Goal: Use online tool/utility: Utilize a website feature to perform a specific function

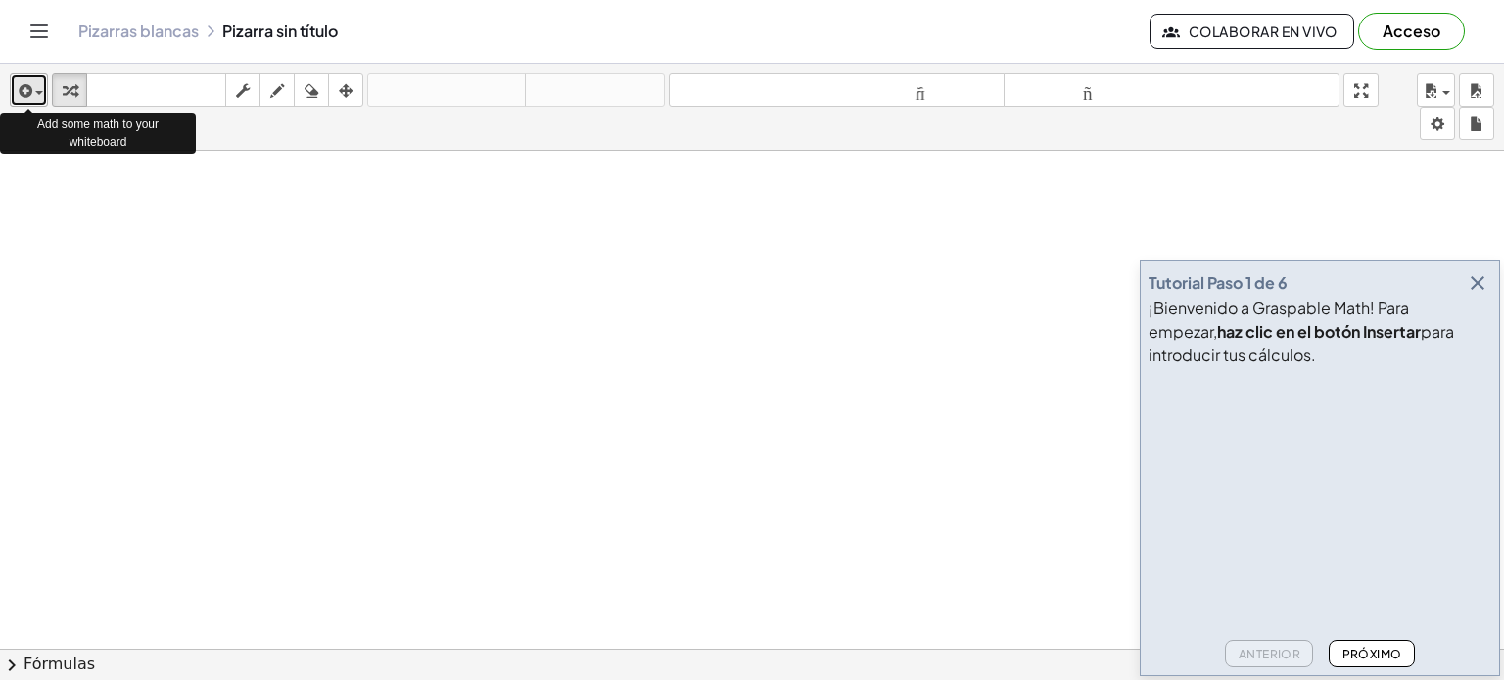
click at [43, 98] on button "insertar" at bounding box center [29, 89] width 38 height 33
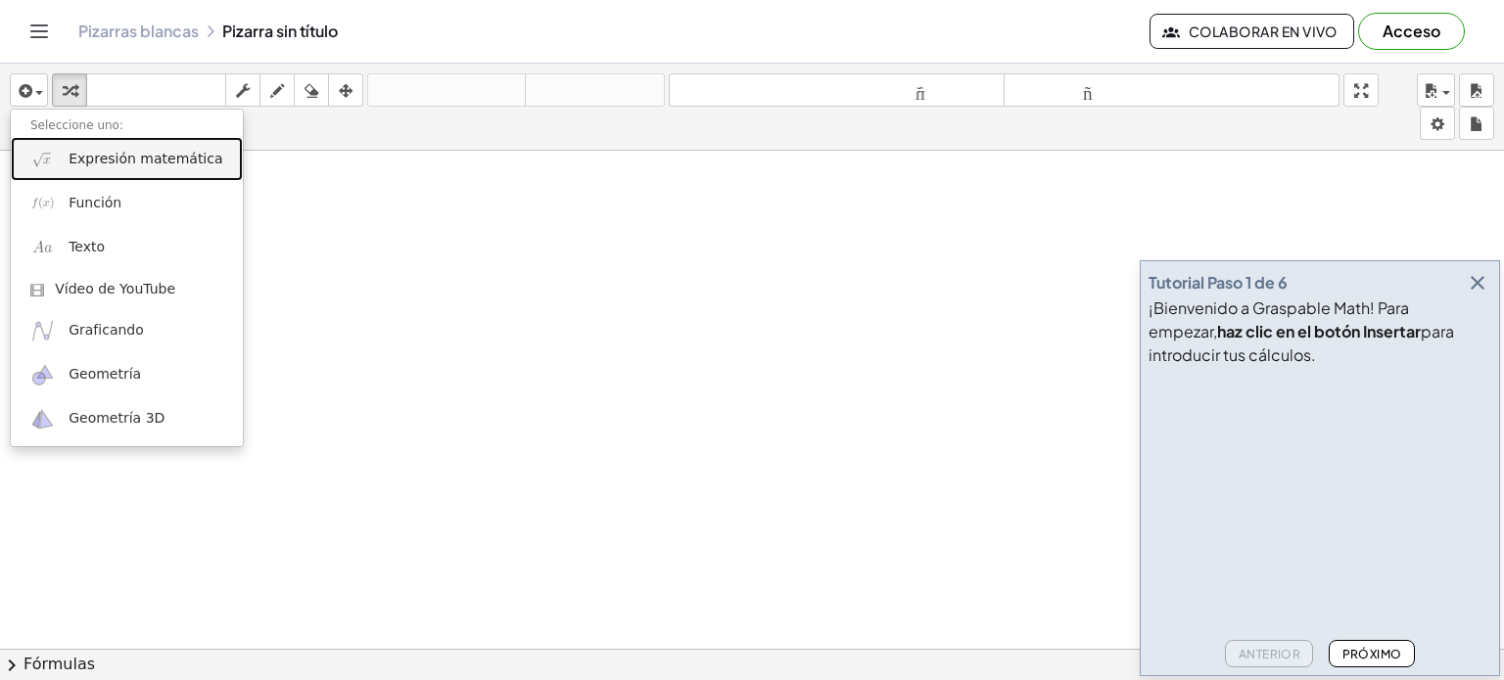
click at [125, 160] on font "Expresión matemática" at bounding box center [146, 159] width 154 height 16
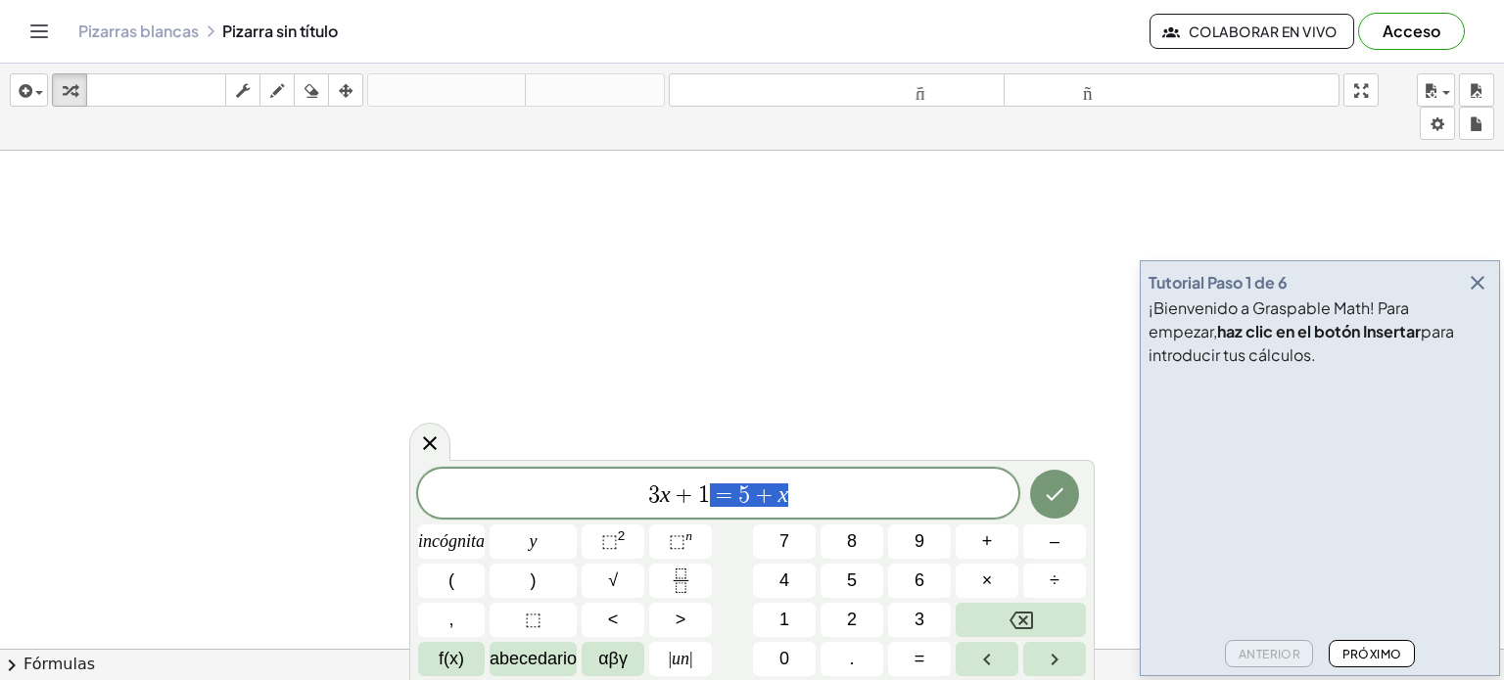
drag, startPoint x: 820, startPoint y: 496, endPoint x: 709, endPoint y: 500, distance: 111.7
click at [709, 500] on span "3 x + 1 = 5 + x" at bounding box center [718, 495] width 600 height 27
click at [601, 539] on font "⬚" at bounding box center [609, 542] width 17 height 20
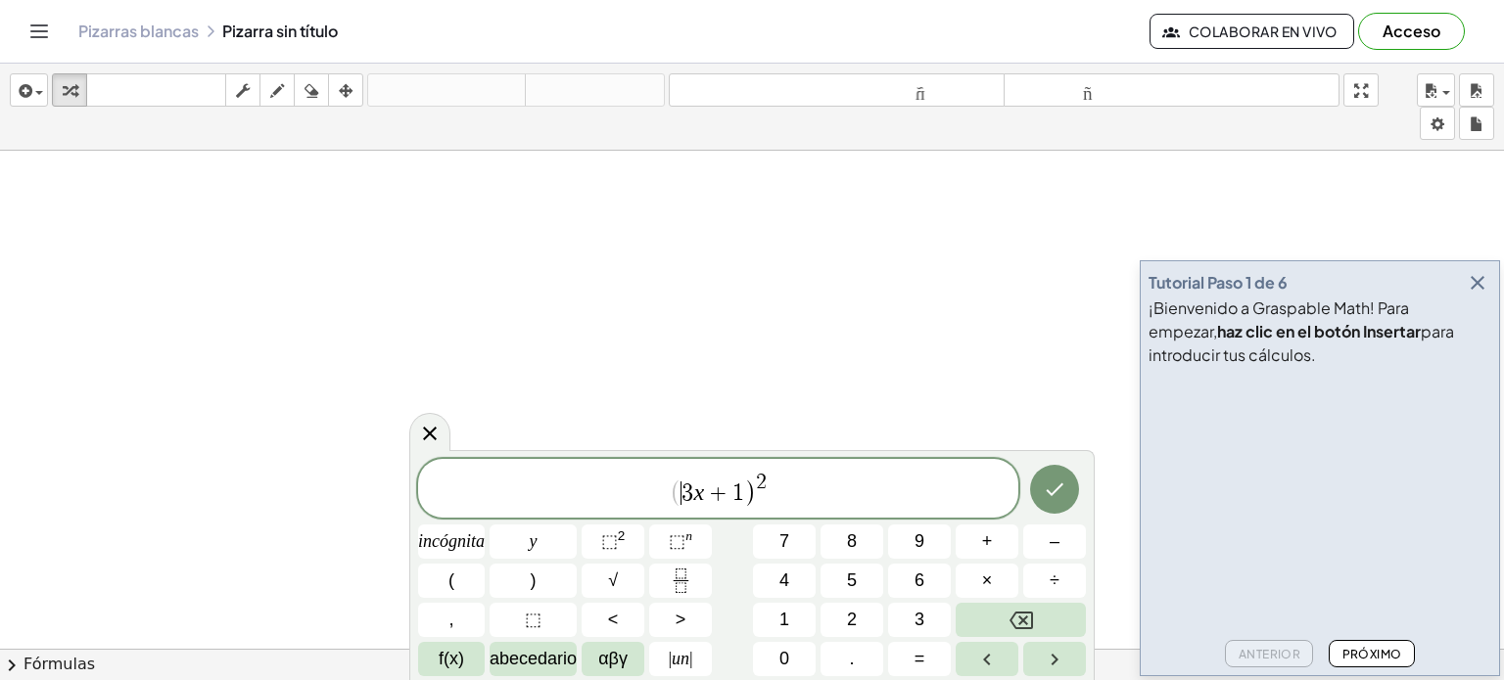
click at [678, 500] on span "(" at bounding box center [676, 493] width 13 height 28
click at [445, 573] on button "(" at bounding box center [451, 581] width 67 height 34
click at [1036, 483] on button "Hecho" at bounding box center [1054, 489] width 49 height 49
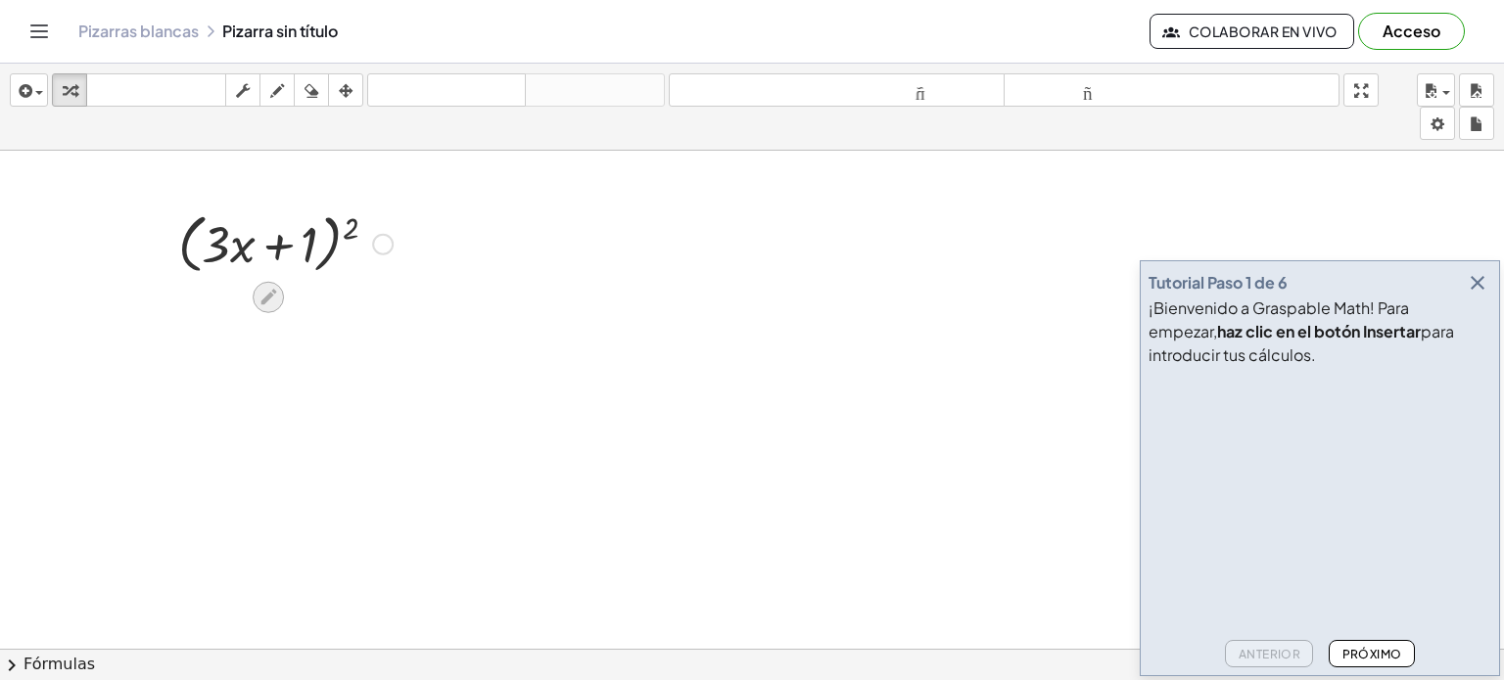
click at [263, 291] on icon at bounding box center [268, 297] width 21 height 21
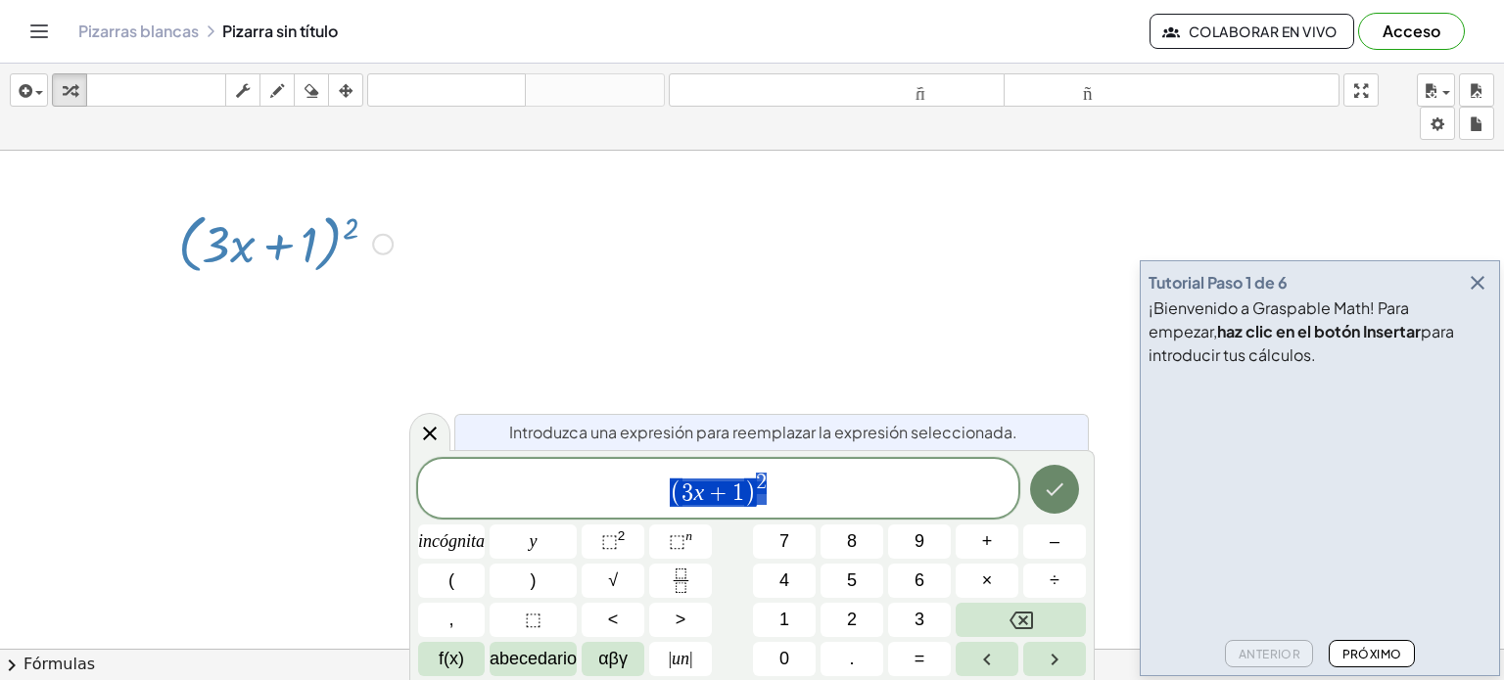
click at [1041, 485] on button "Hecho" at bounding box center [1054, 489] width 49 height 49
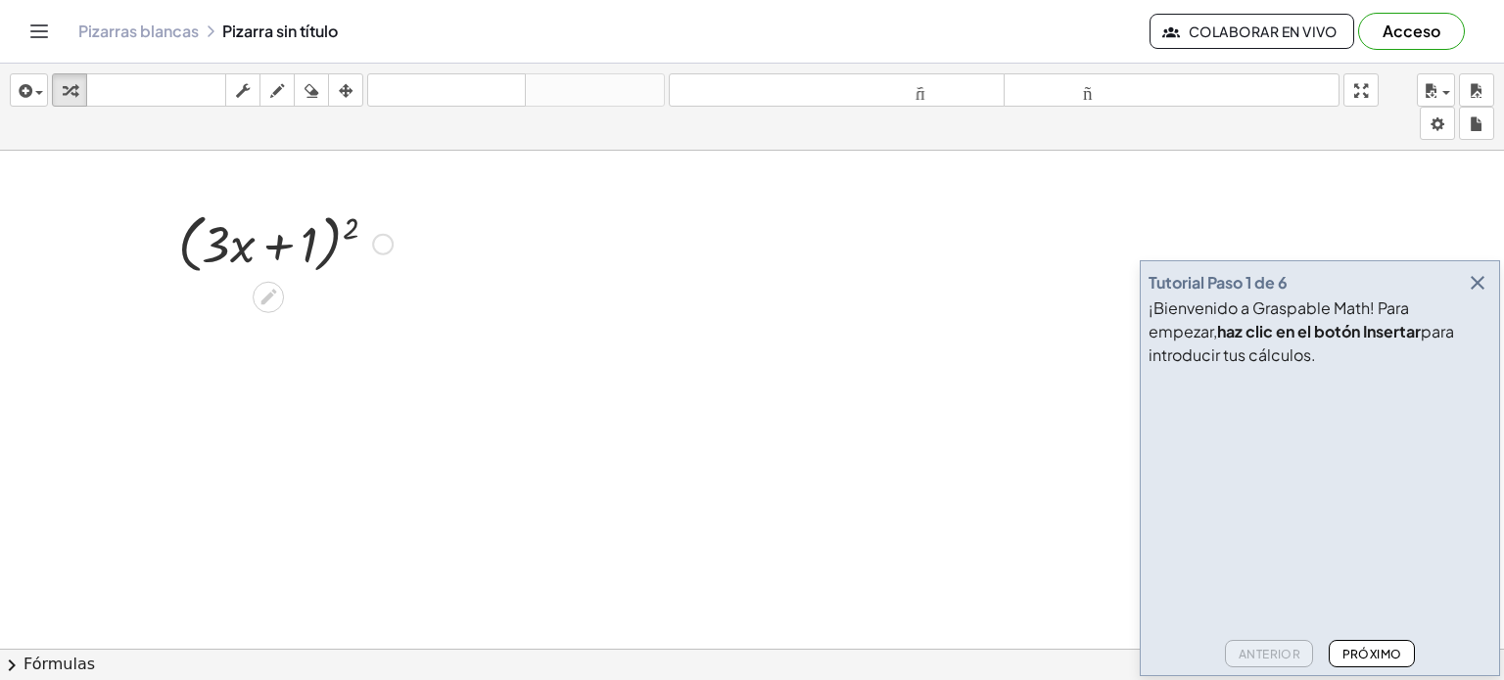
drag, startPoint x: 236, startPoint y: 225, endPoint x: 200, endPoint y: 244, distance: 40.7
click at [200, 244] on div at bounding box center [285, 243] width 234 height 74
click at [61, 665] on font "Fórmulas" at bounding box center [58, 664] width 71 height 19
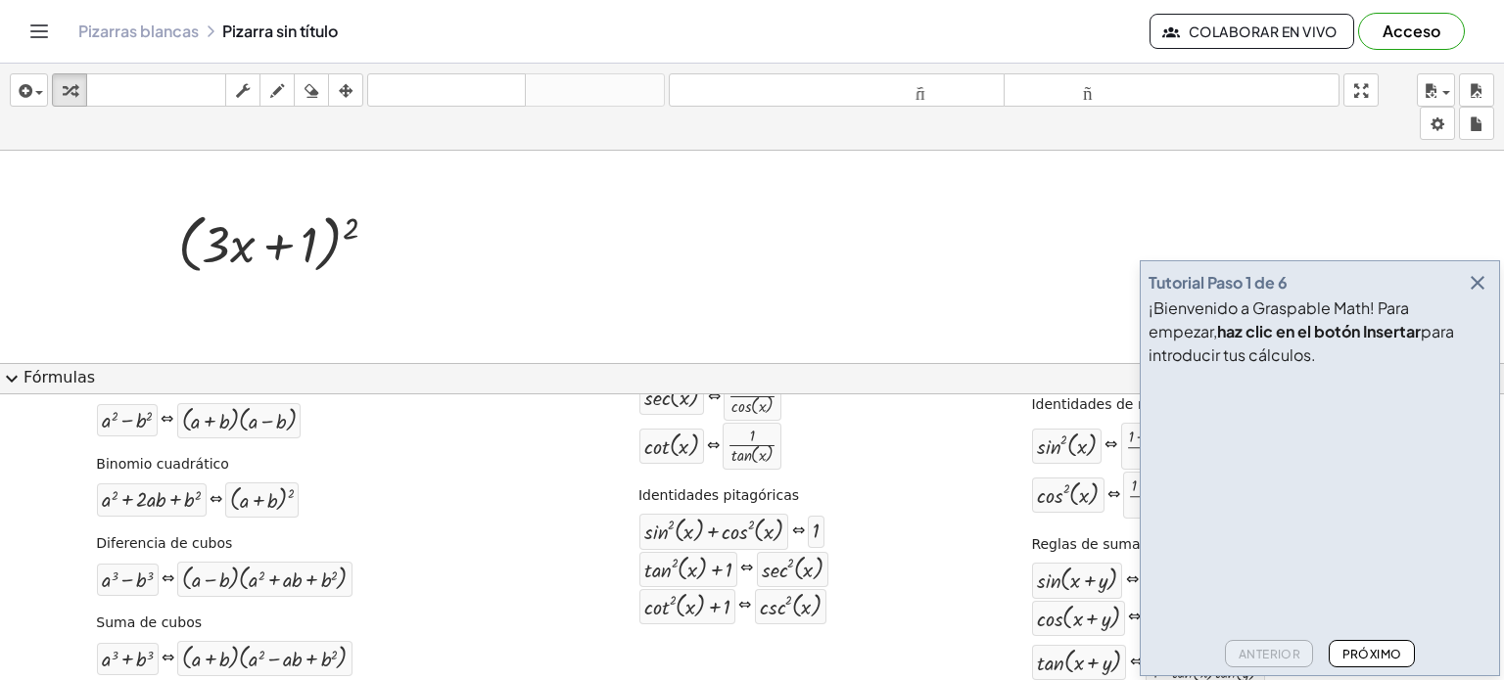
scroll to position [294, 0]
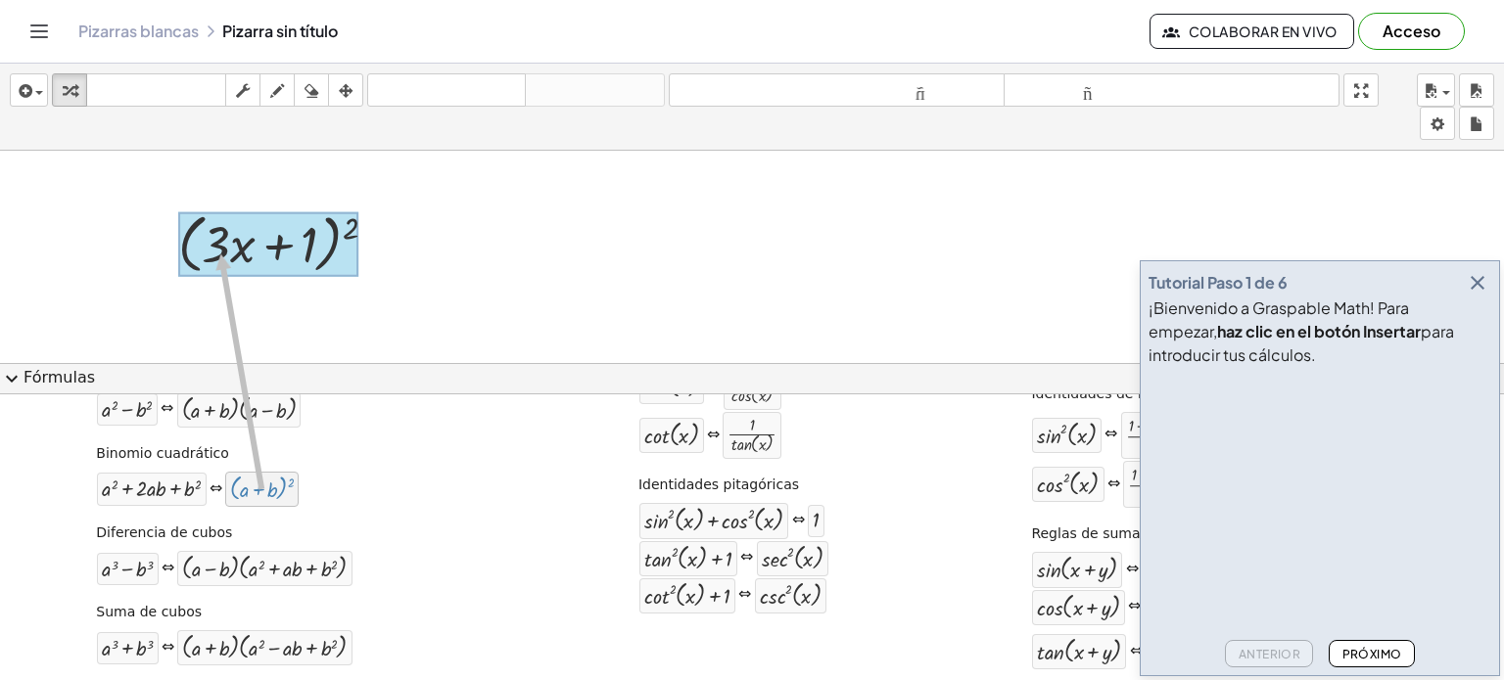
drag, startPoint x: 245, startPoint y: 489, endPoint x: 223, endPoint y: 253, distance: 236.9
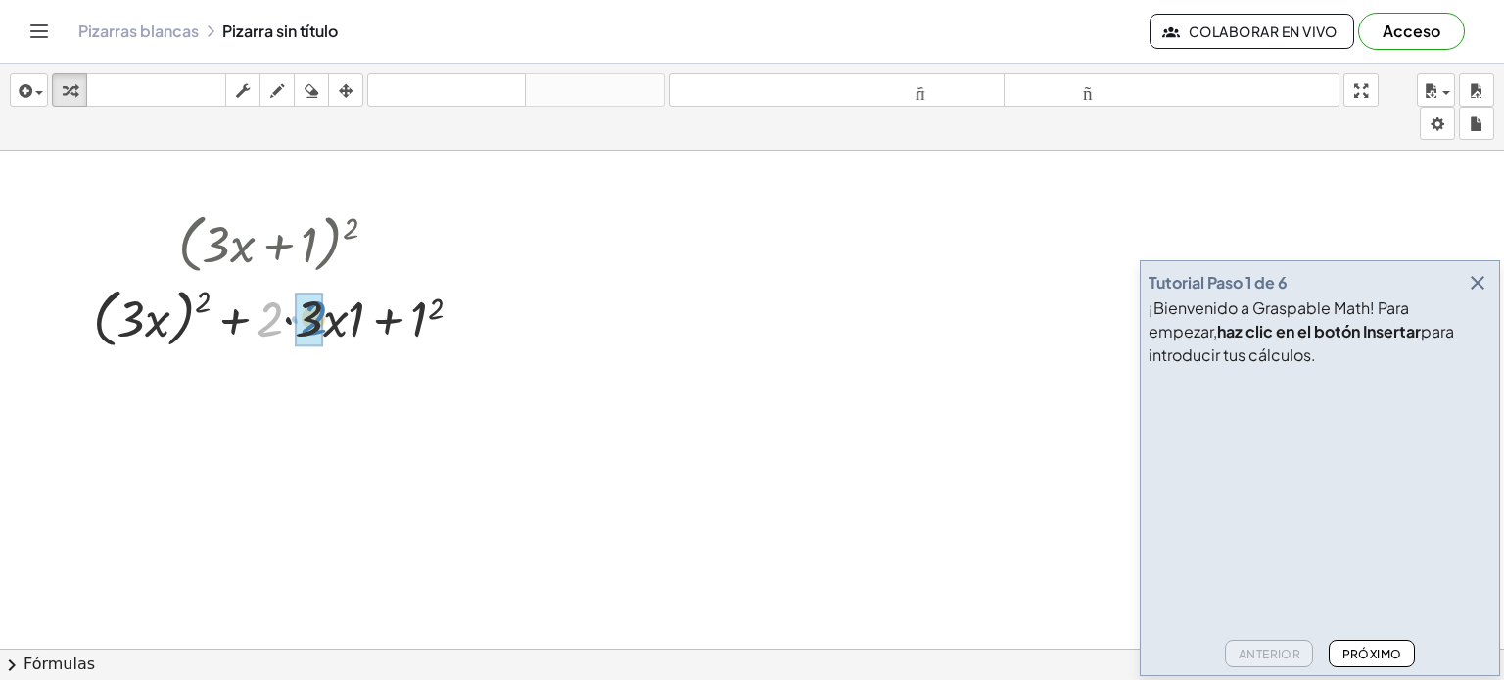
drag, startPoint x: 277, startPoint y: 320, endPoint x: 304, endPoint y: 319, distance: 27.4
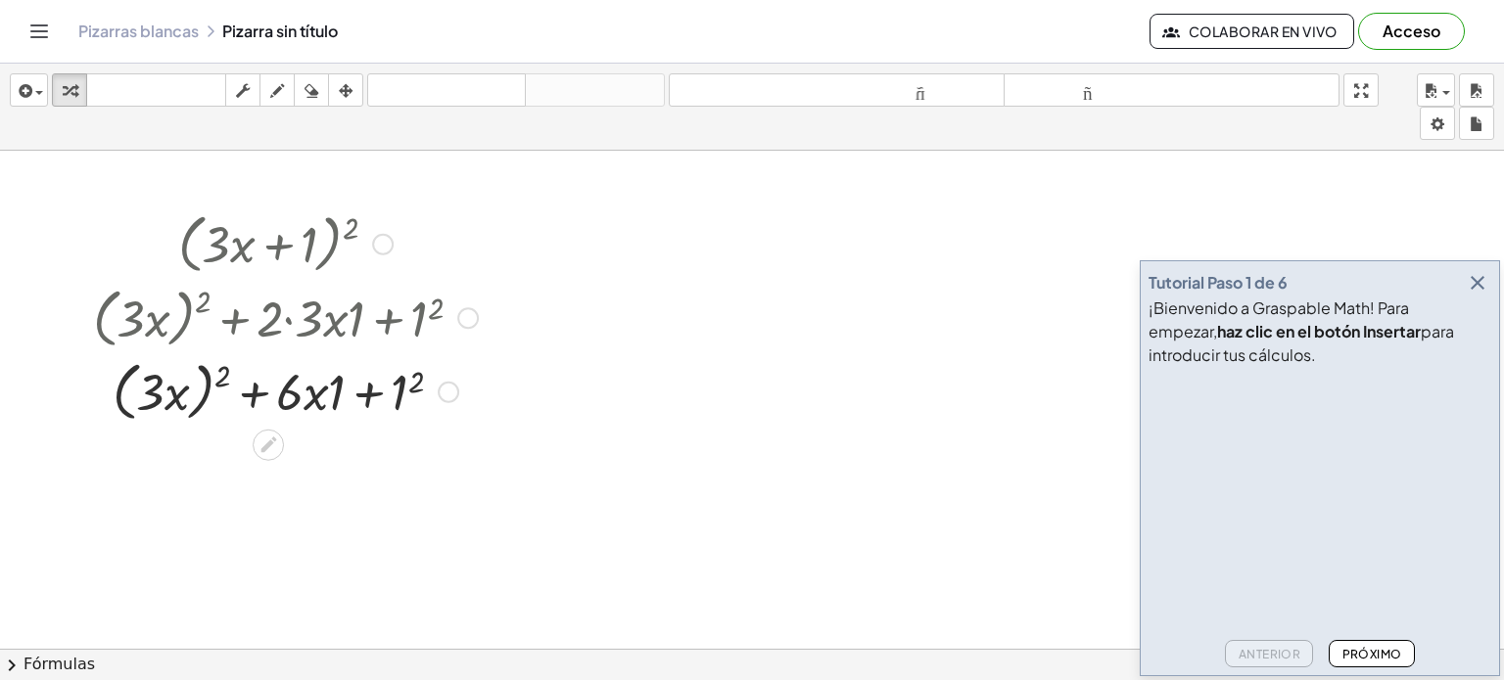
click at [333, 317] on div at bounding box center [285, 316] width 404 height 74
drag, startPoint x: 341, startPoint y: 391, endPoint x: 296, endPoint y: 394, distance: 45.1
drag, startPoint x: 407, startPoint y: 380, endPoint x: 384, endPoint y: 390, distance: 25.5
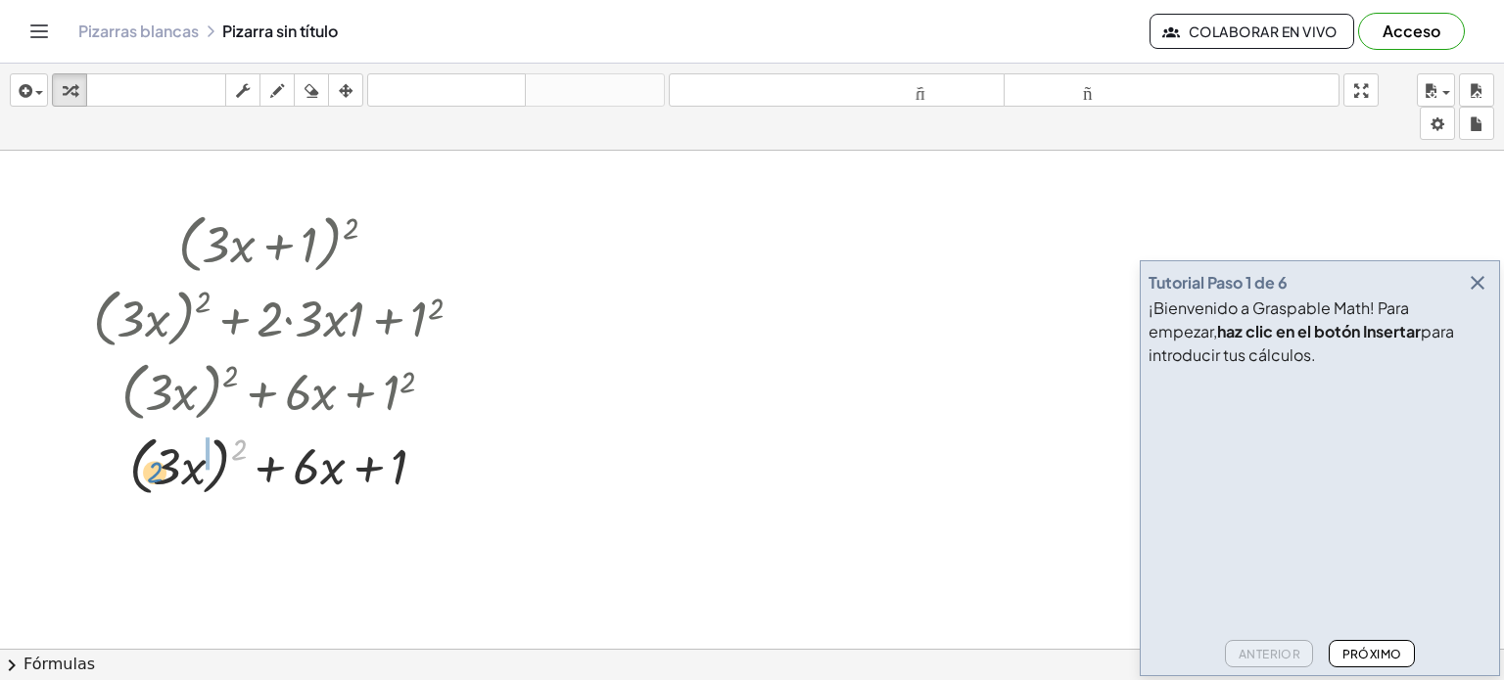
drag, startPoint x: 239, startPoint y: 445, endPoint x: 156, endPoint y: 465, distance: 85.7
click at [156, 465] on div at bounding box center [285, 464] width 404 height 74
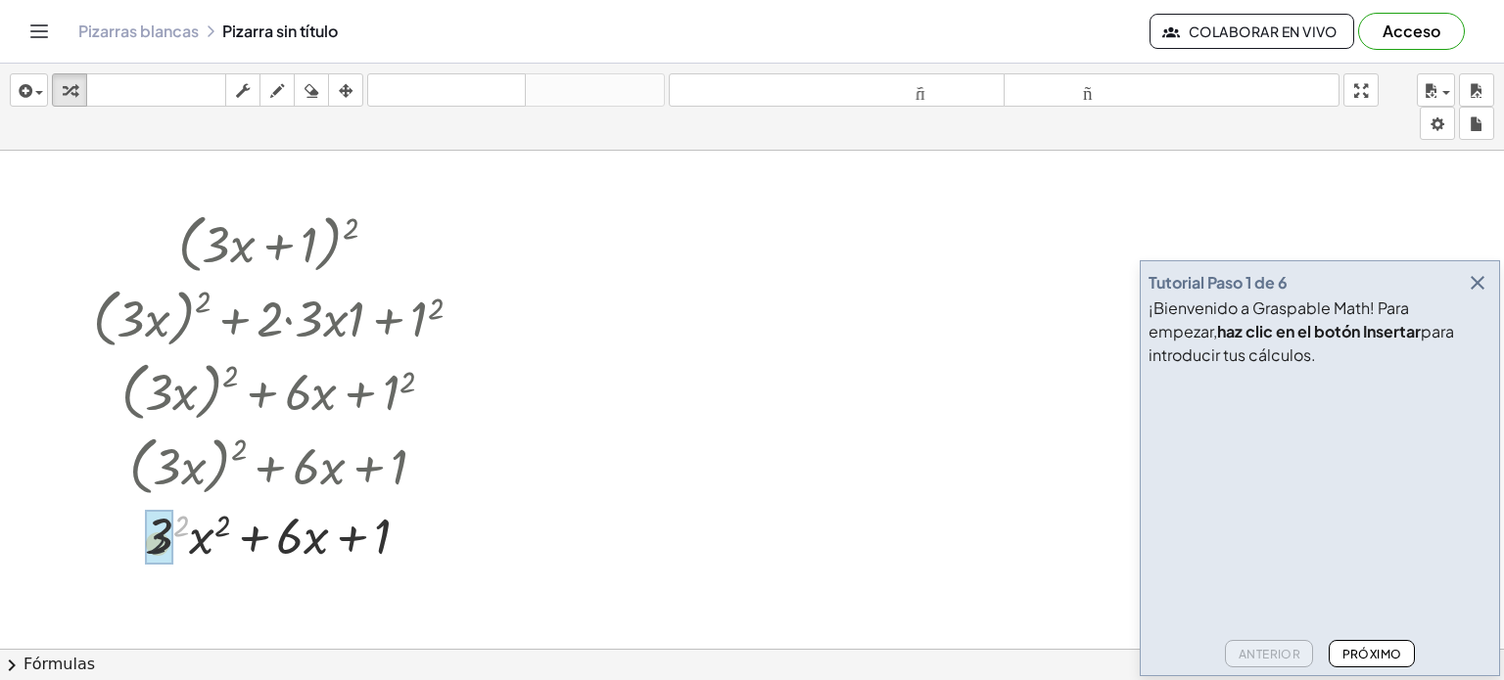
drag, startPoint x: 181, startPoint y: 518, endPoint x: 172, endPoint y: 524, distance: 10.6
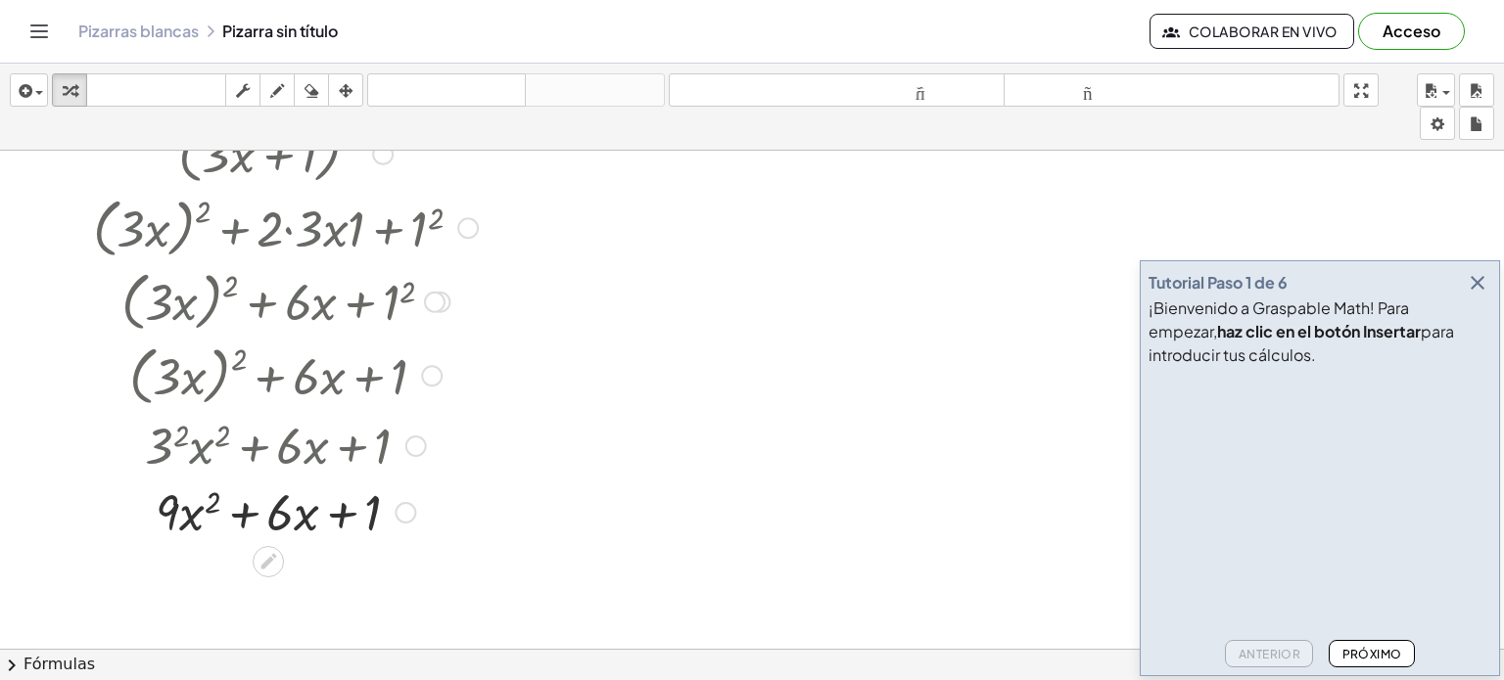
scroll to position [98, 0]
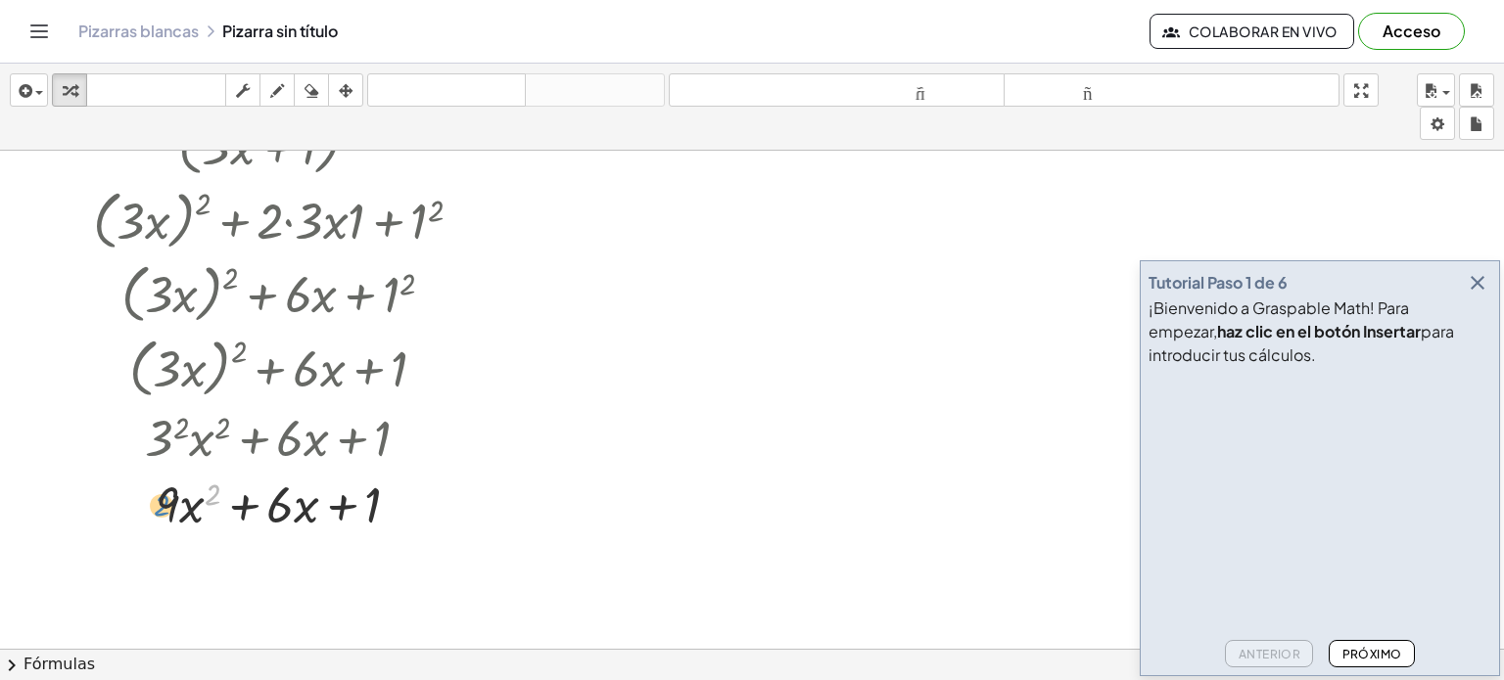
drag, startPoint x: 219, startPoint y: 494, endPoint x: 168, endPoint y: 505, distance: 52.0
click at [168, 505] on div at bounding box center [285, 503] width 404 height 67
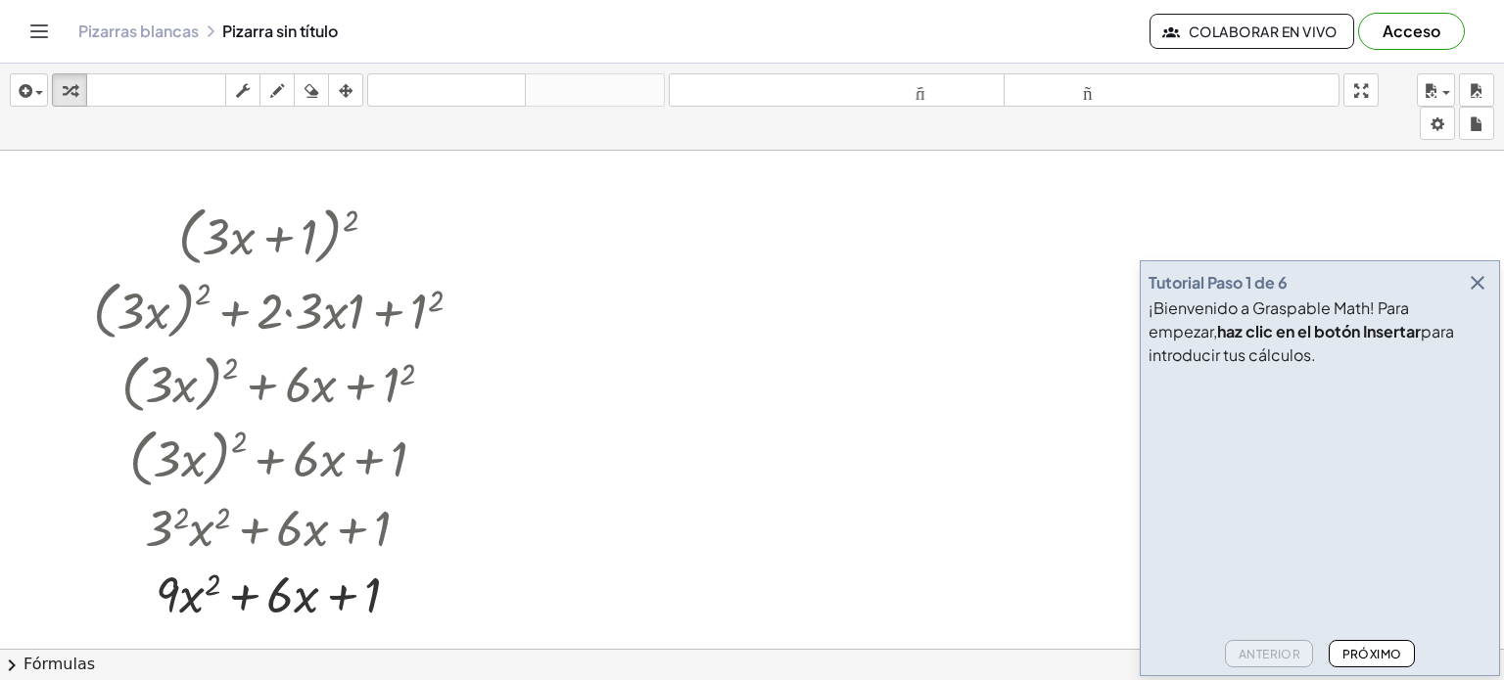
scroll to position [0, 0]
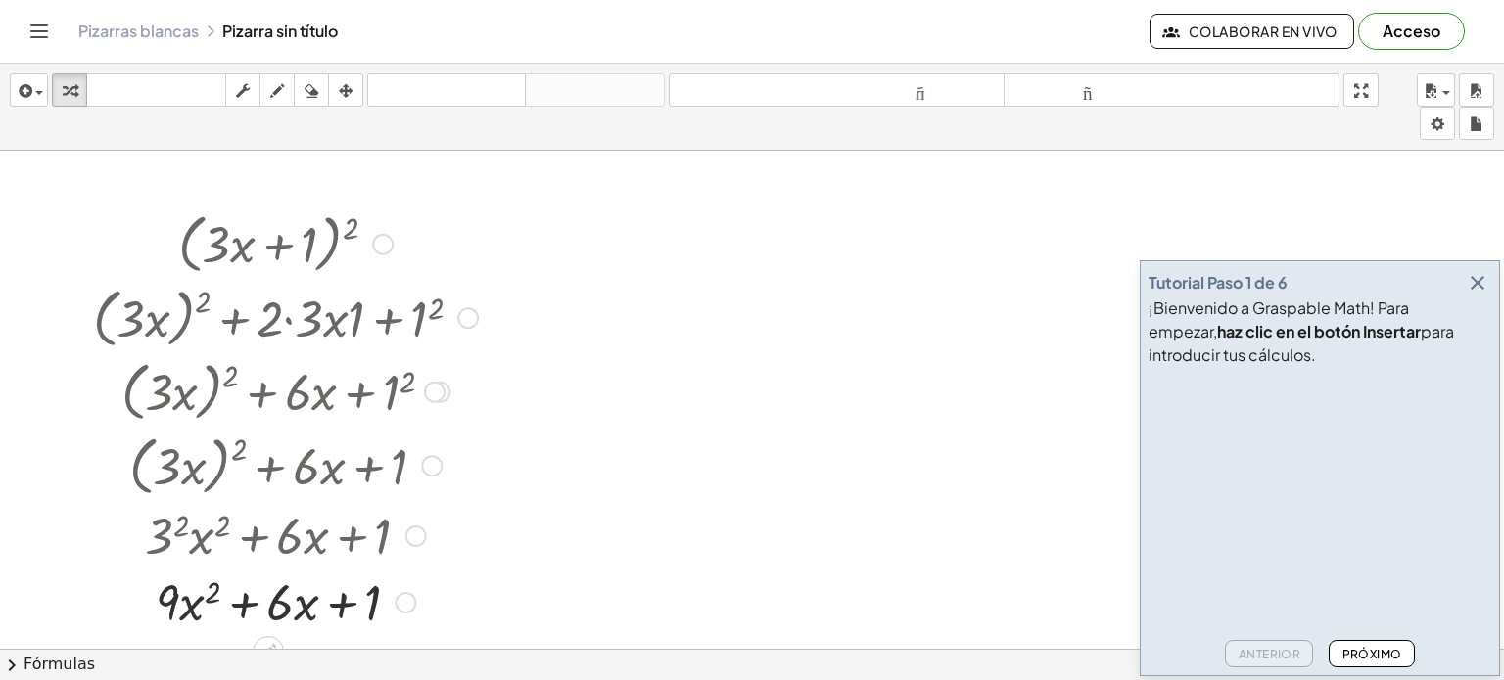
click at [282, 251] on div at bounding box center [285, 243] width 404 height 74
click at [62, 660] on font "Fórmulas" at bounding box center [58, 664] width 71 height 19
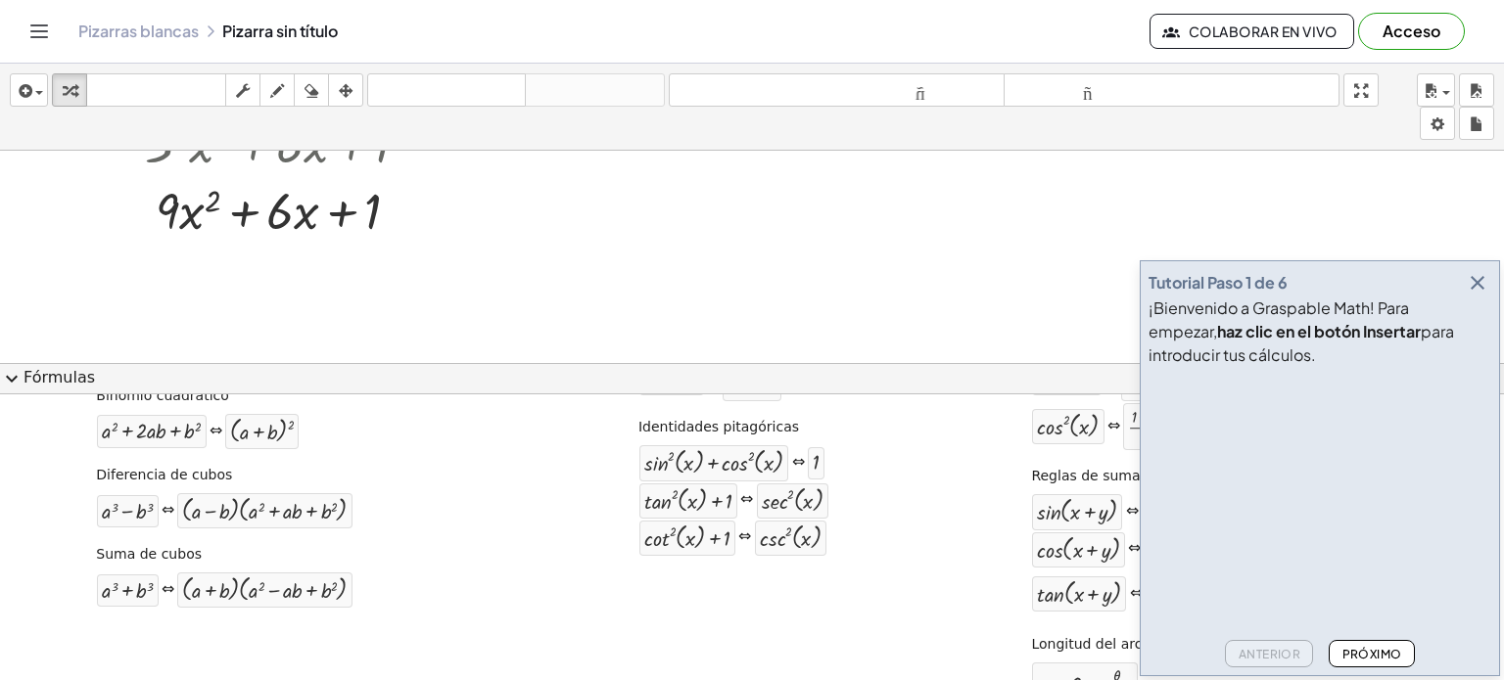
scroll to position [196, 0]
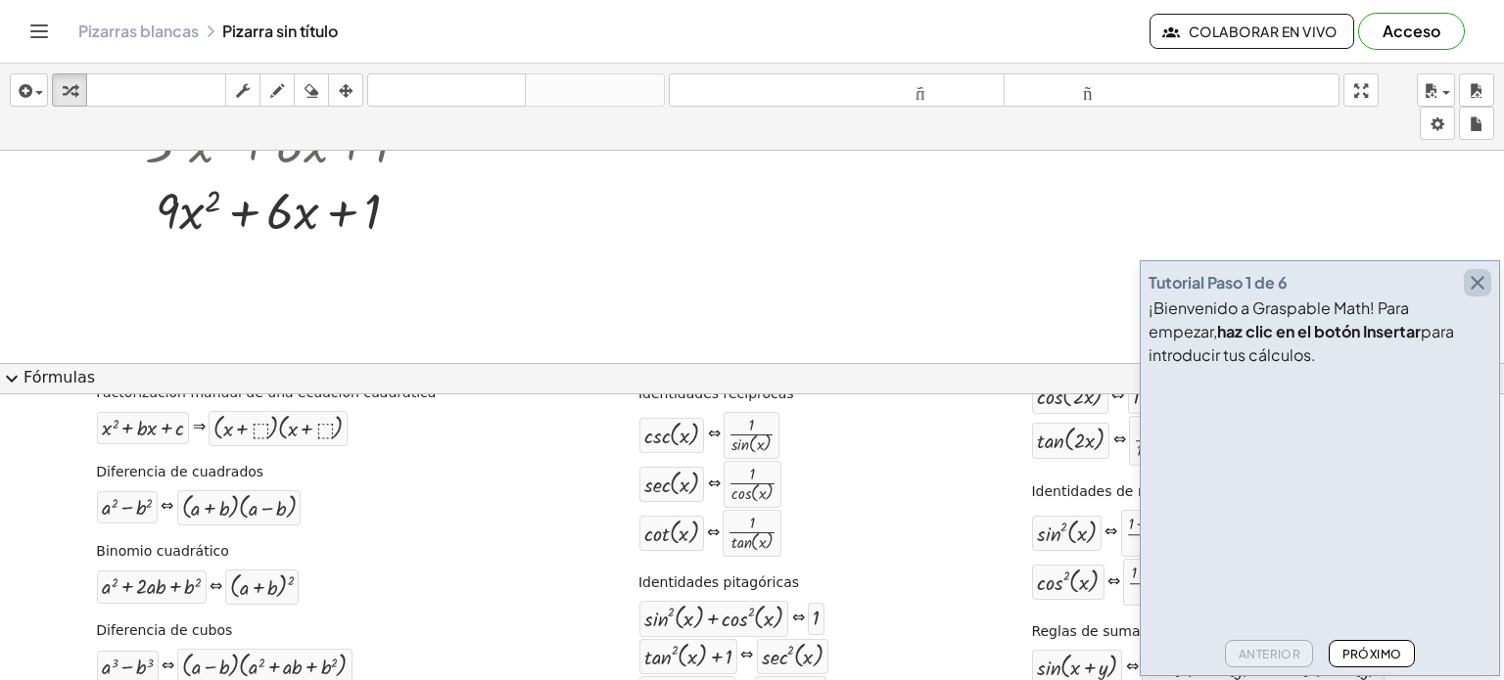
click at [1475, 279] on icon "button" at bounding box center [1477, 282] width 23 height 23
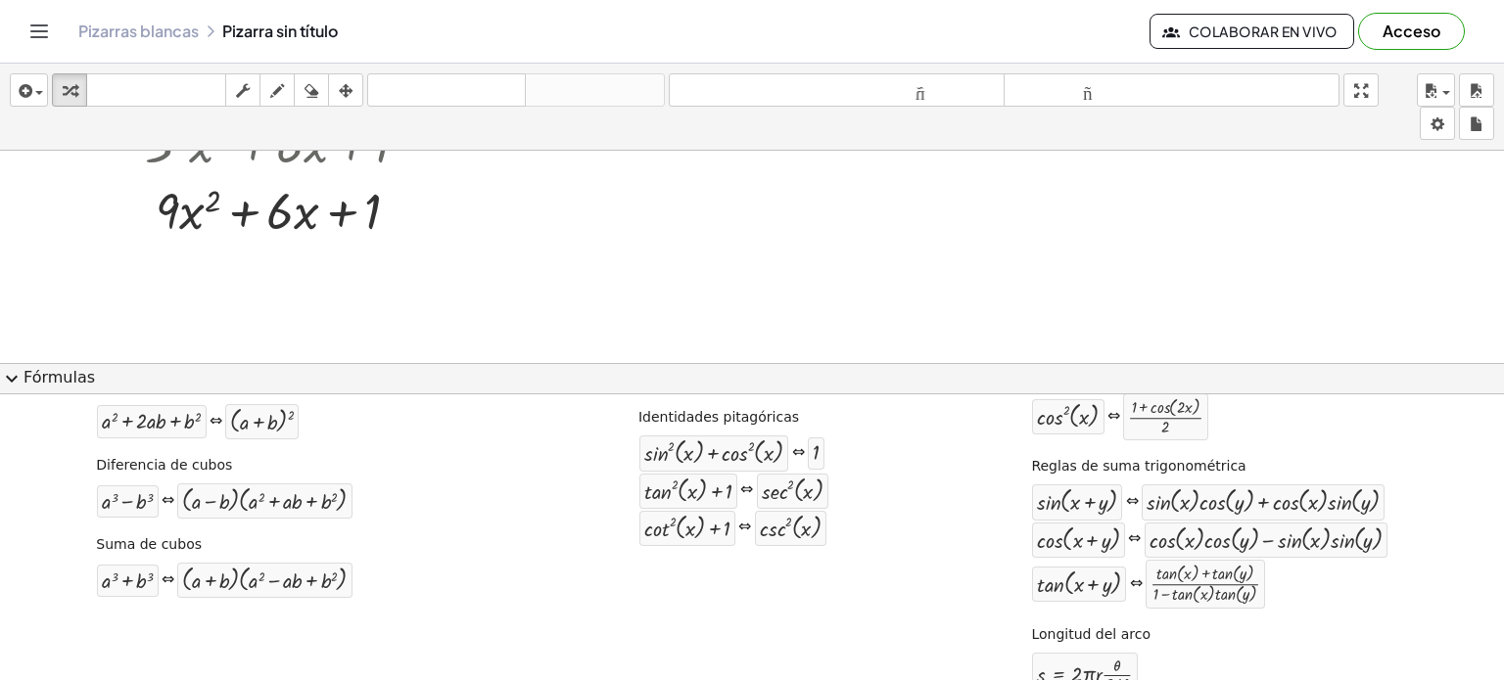
scroll to position [301, 0]
